Goal: Task Accomplishment & Management: Manage account settings

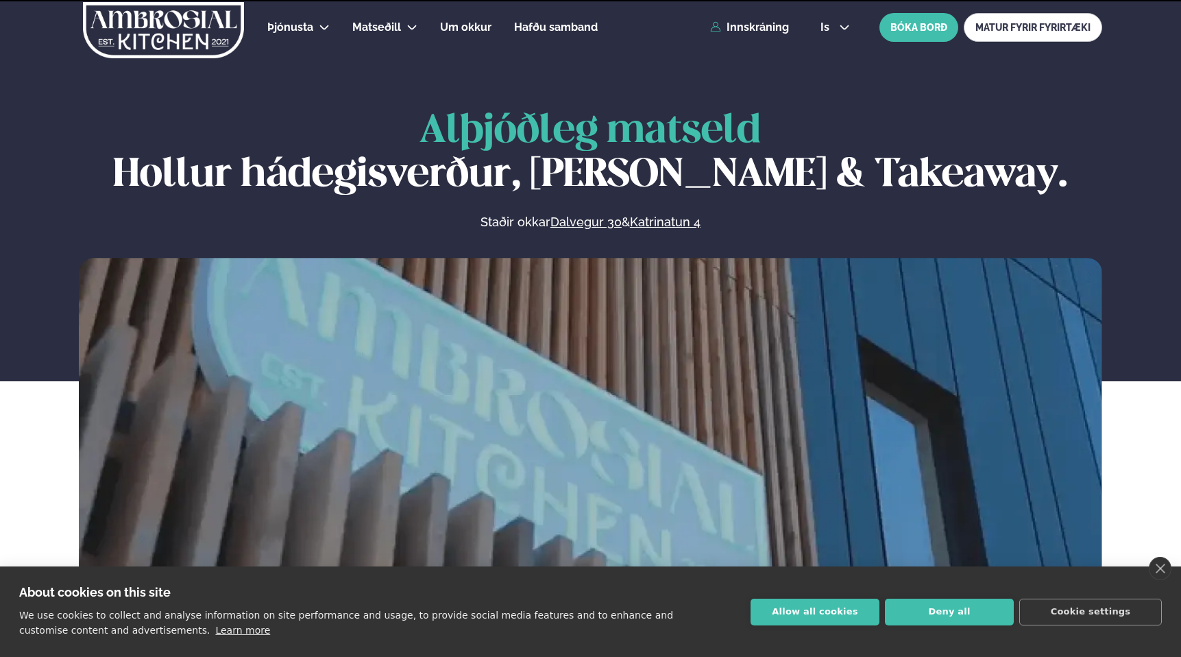
click at [750, 37] on div "Þjónusta Hádegismatur fyrir fyrirtæki Fyrirtækja veitingar Einkapartý Matseðill…" at bounding box center [591, 27] width 1106 height 55
click at [743, 30] on link "Innskráning" at bounding box center [749, 27] width 79 height 12
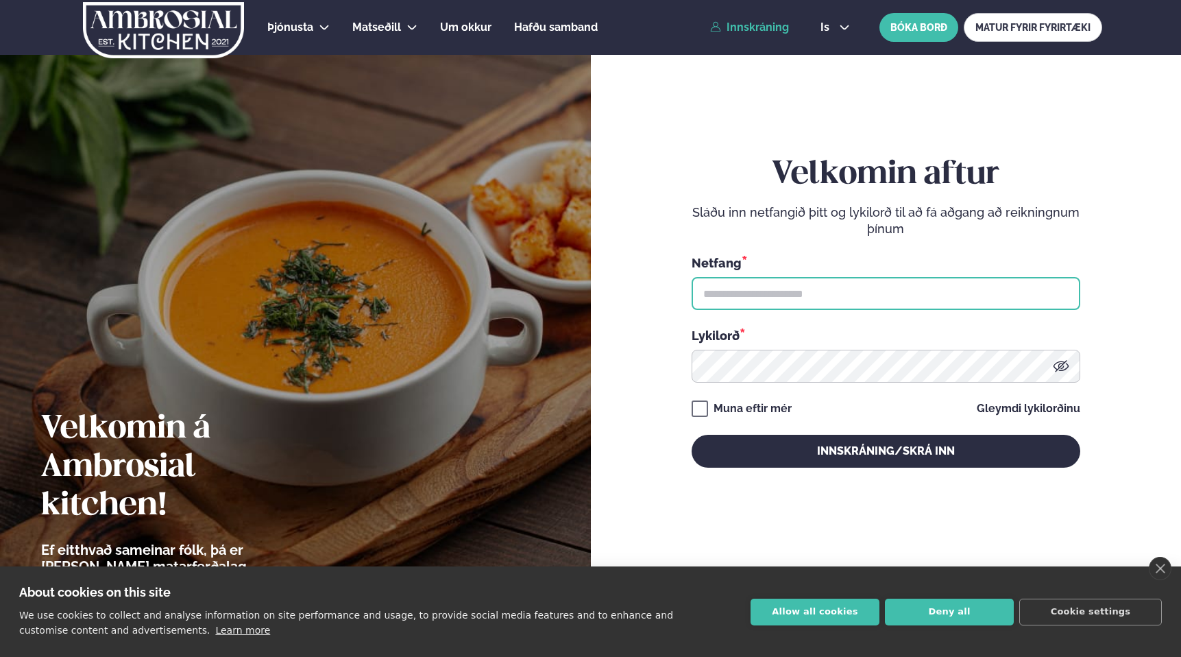
click at [734, 308] on input "text" at bounding box center [886, 293] width 389 height 33
type input "**********"
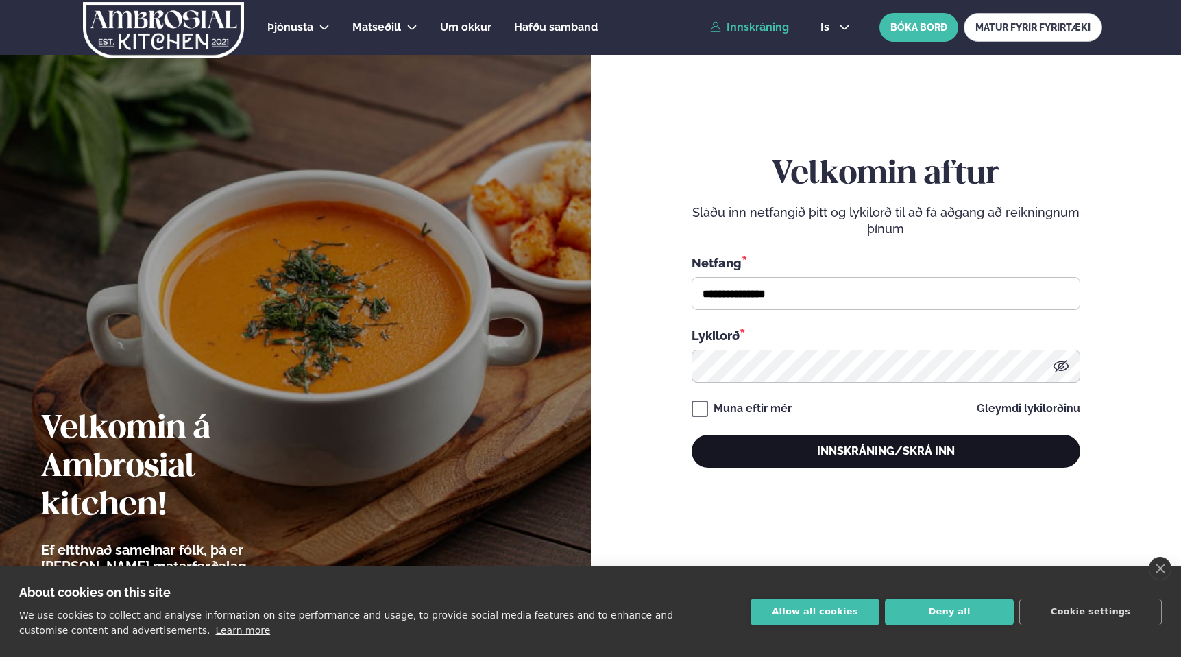
click at [800, 444] on button "Innskráning/Skrá inn" at bounding box center [886, 451] width 389 height 33
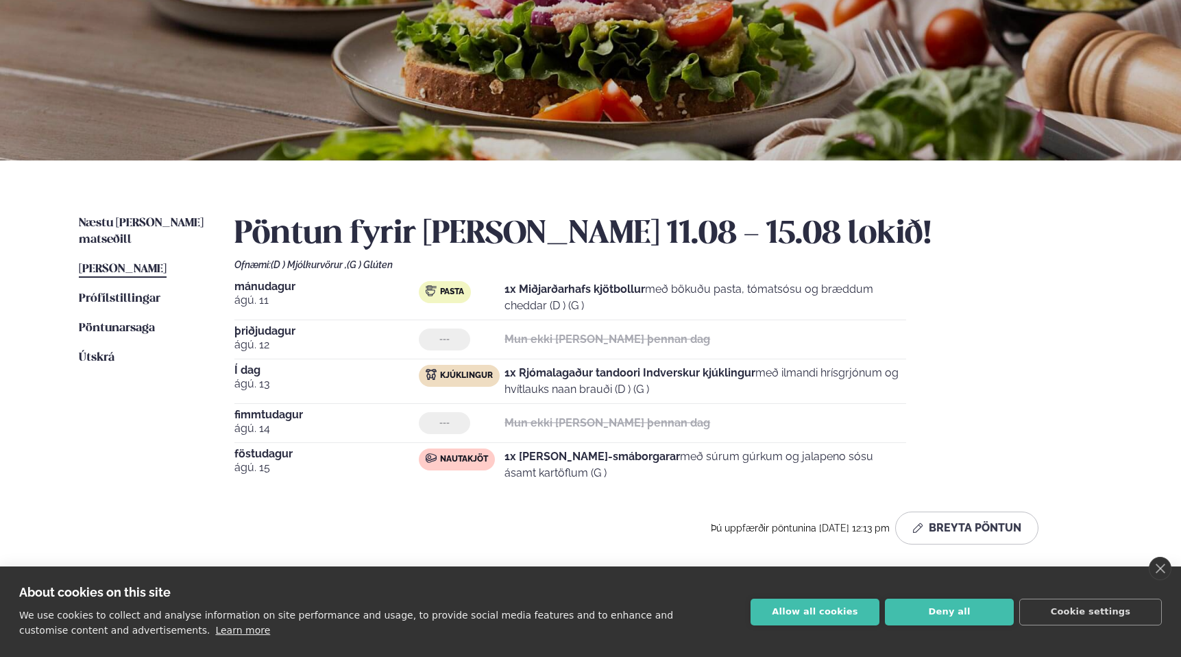
scroll to position [274, 0]
